Goal: Task Accomplishment & Management: Manage account settings

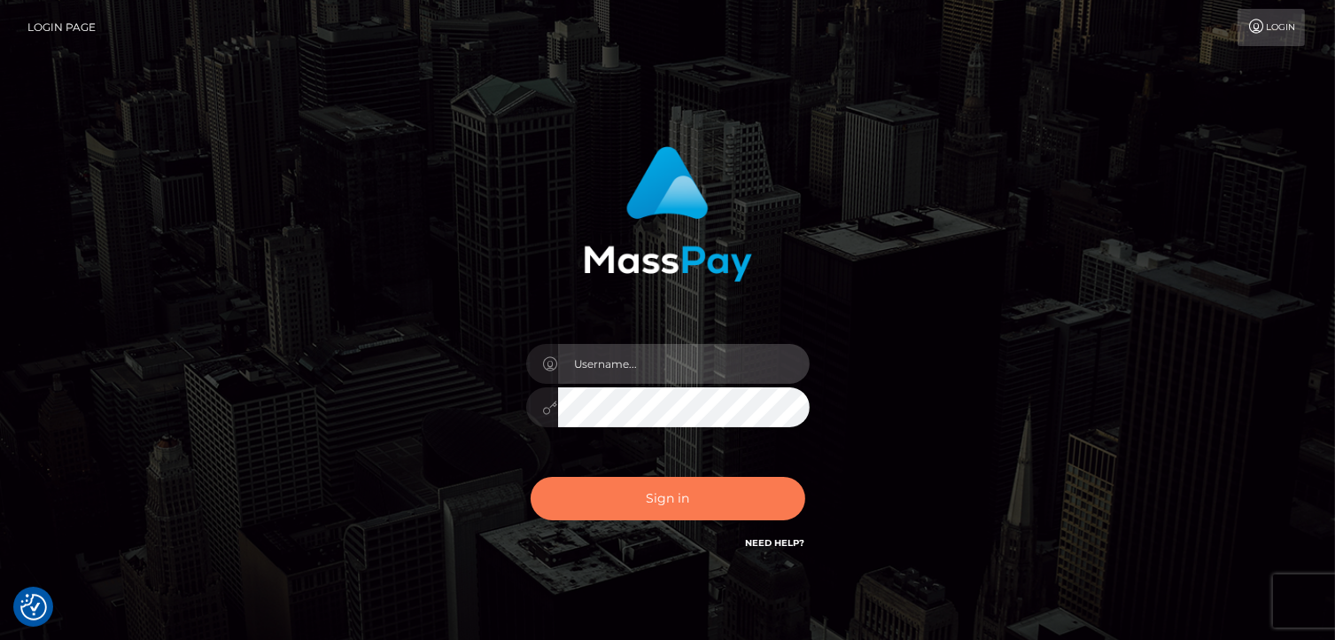
type input "Lawrence.megabonanza"
click at [625, 501] on button "Sign in" at bounding box center [668, 498] width 275 height 43
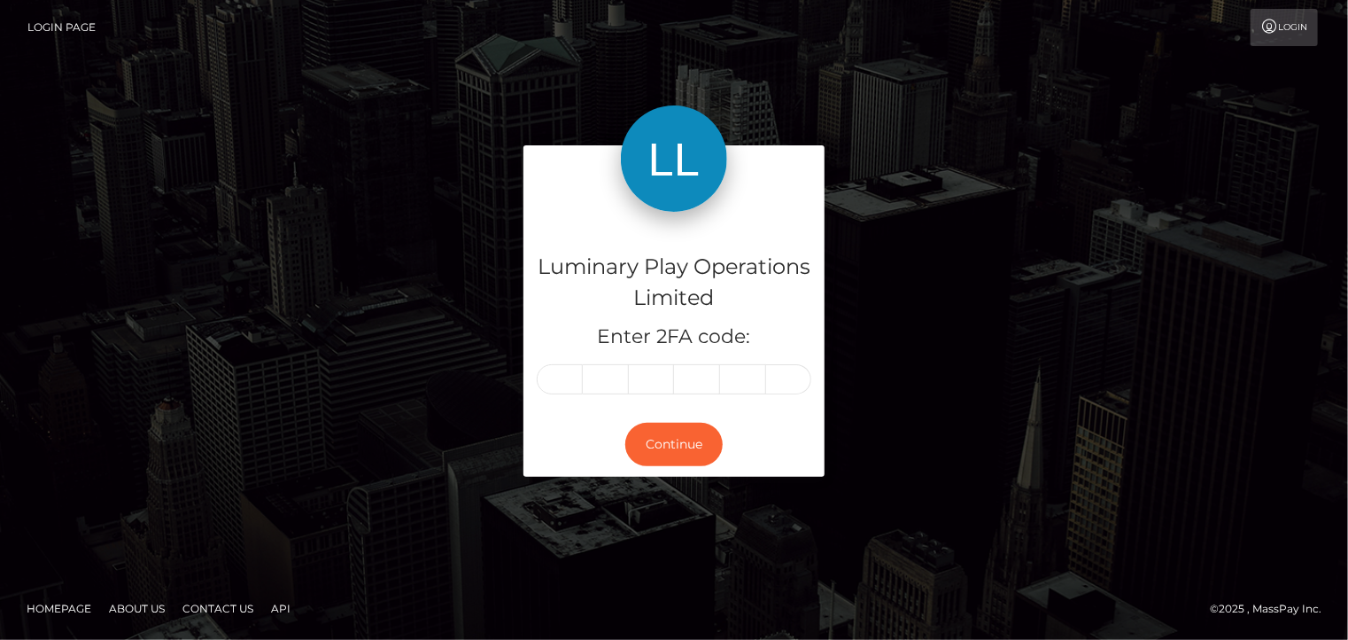
click at [563, 377] on input "text" at bounding box center [560, 379] width 46 height 30
type input "6"
type input "7"
type input "0"
type input "5"
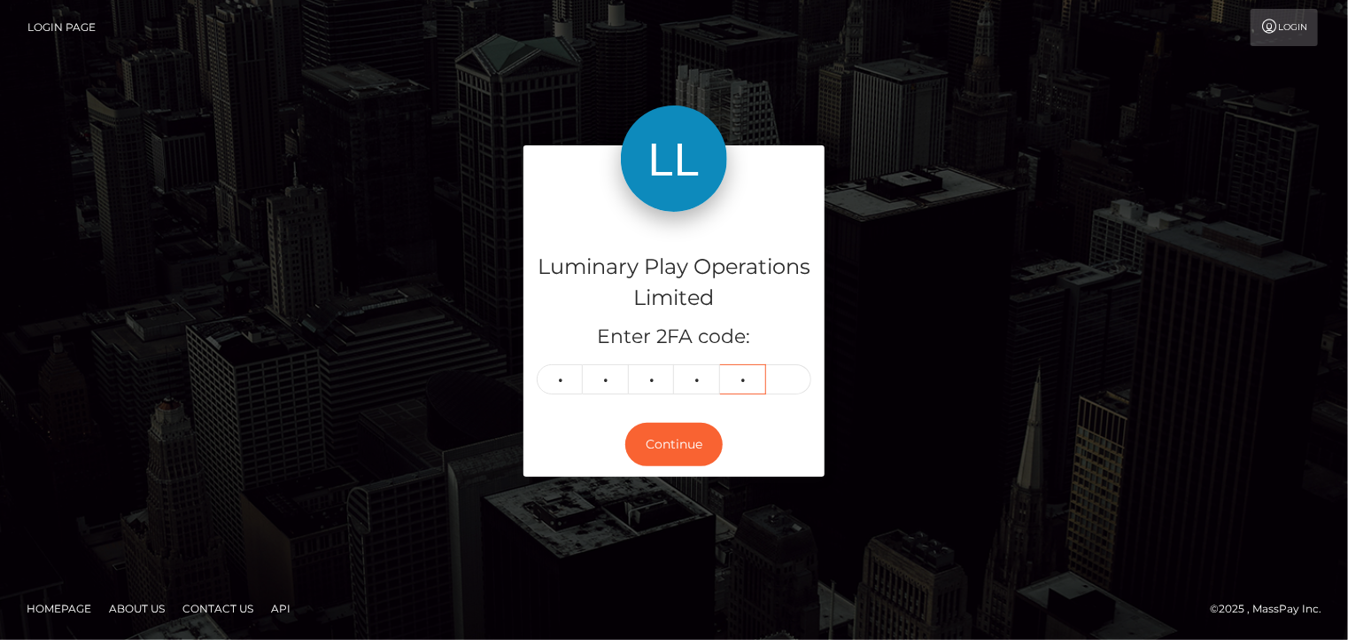
type input "5"
type input "7"
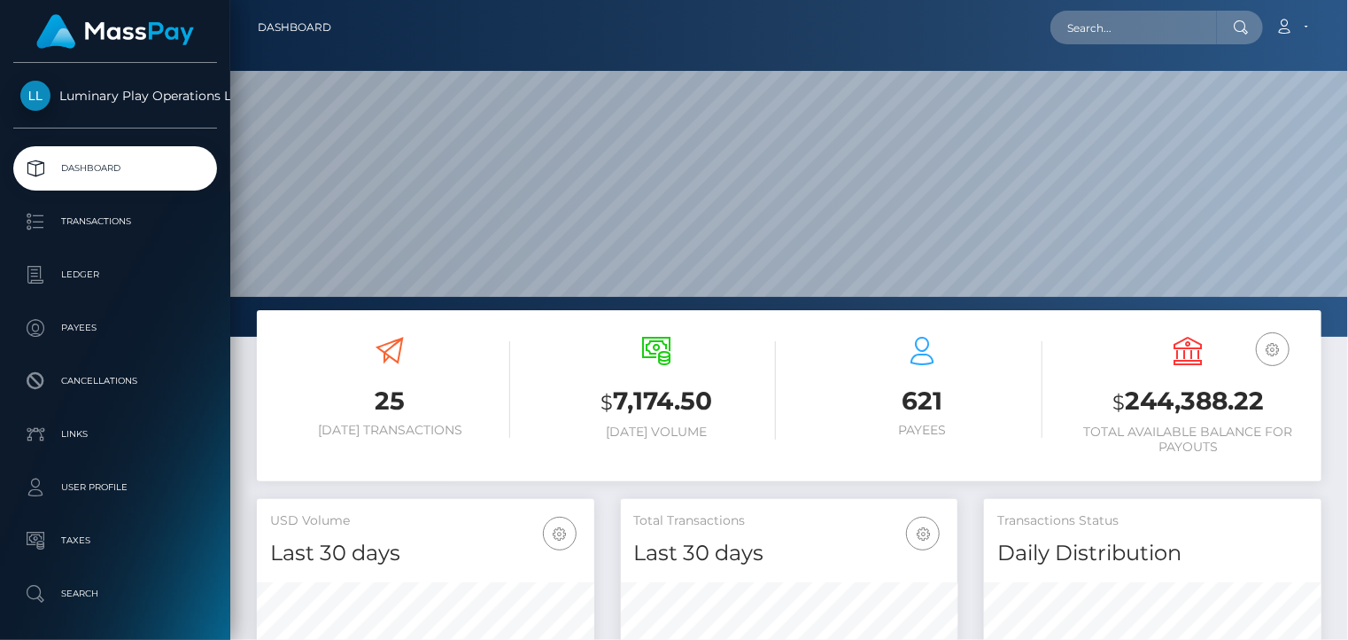
scroll to position [314, 337]
drag, startPoint x: 1256, startPoint y: 397, endPoint x: 1122, endPoint y: 395, distance: 133.8
click at [1122, 395] on h3 "$ 244,388.22" at bounding box center [1189, 402] width 240 height 36
copy h3 "244,388.22"
